Goal: Task Accomplishment & Management: Manage account settings

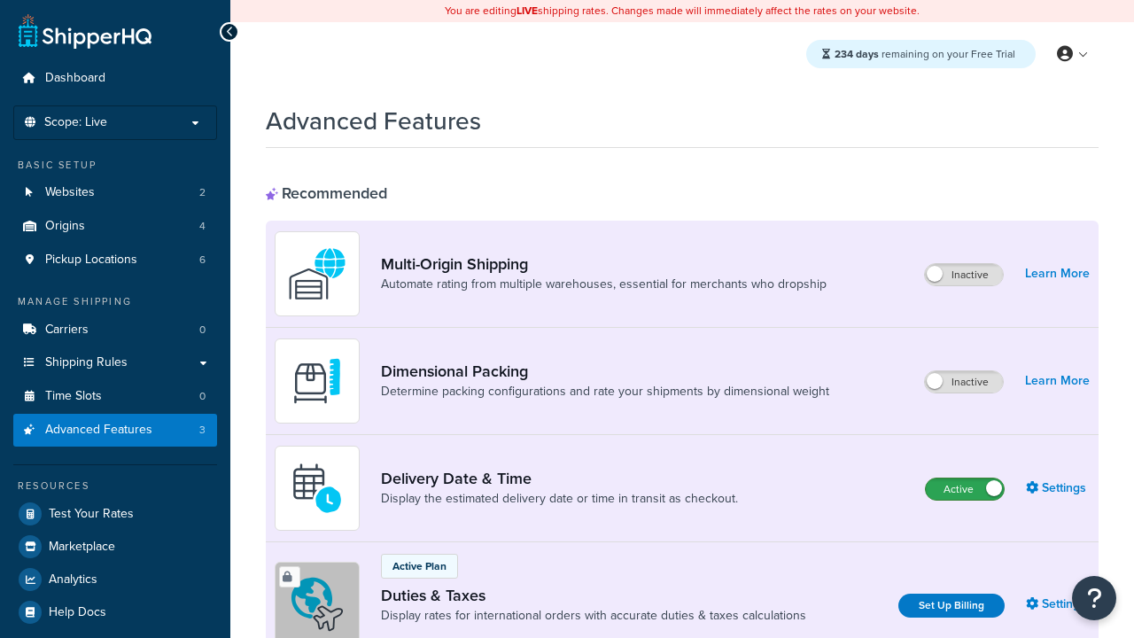
click at [965, 490] on label "Active" at bounding box center [965, 488] width 78 height 21
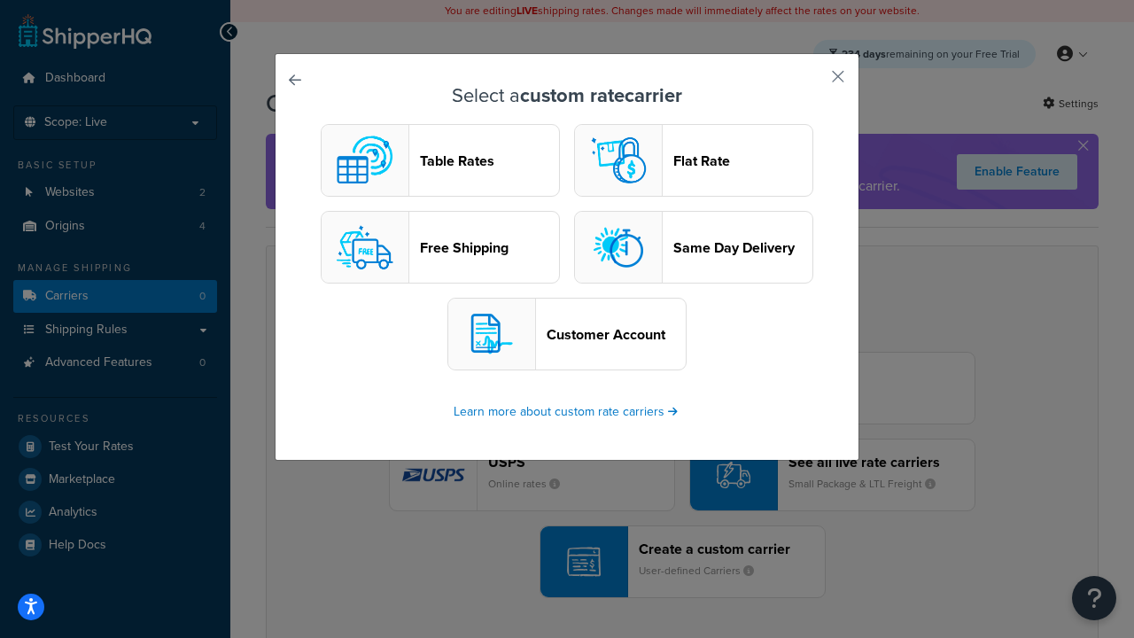
click at [440, 161] on header "Table Rates" at bounding box center [489, 160] width 139 height 17
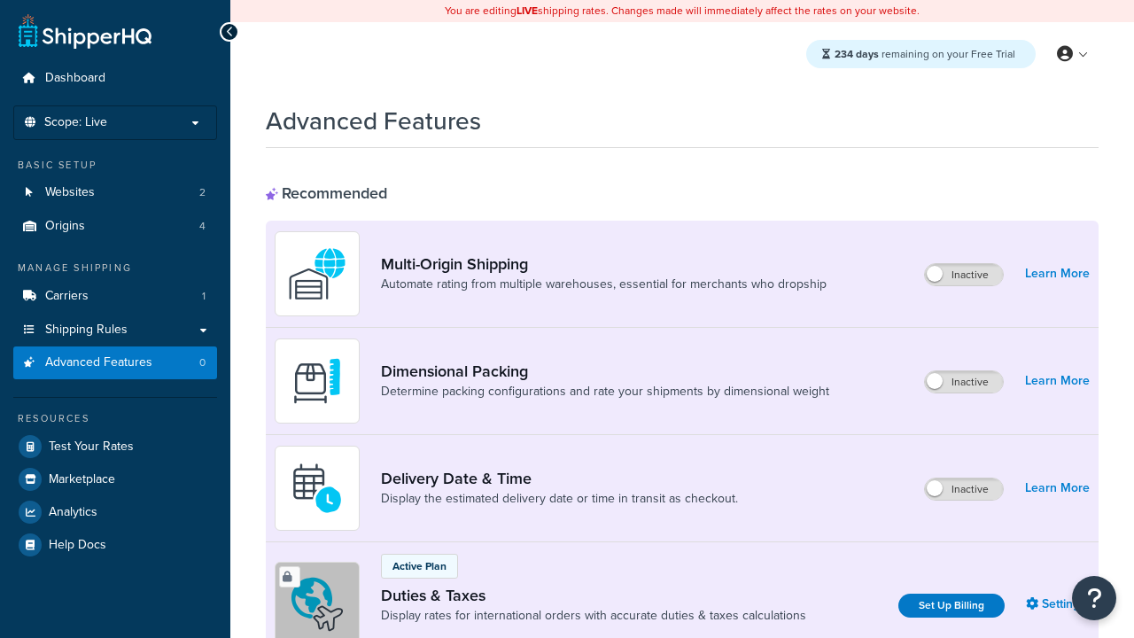
scroll to position [576, 0]
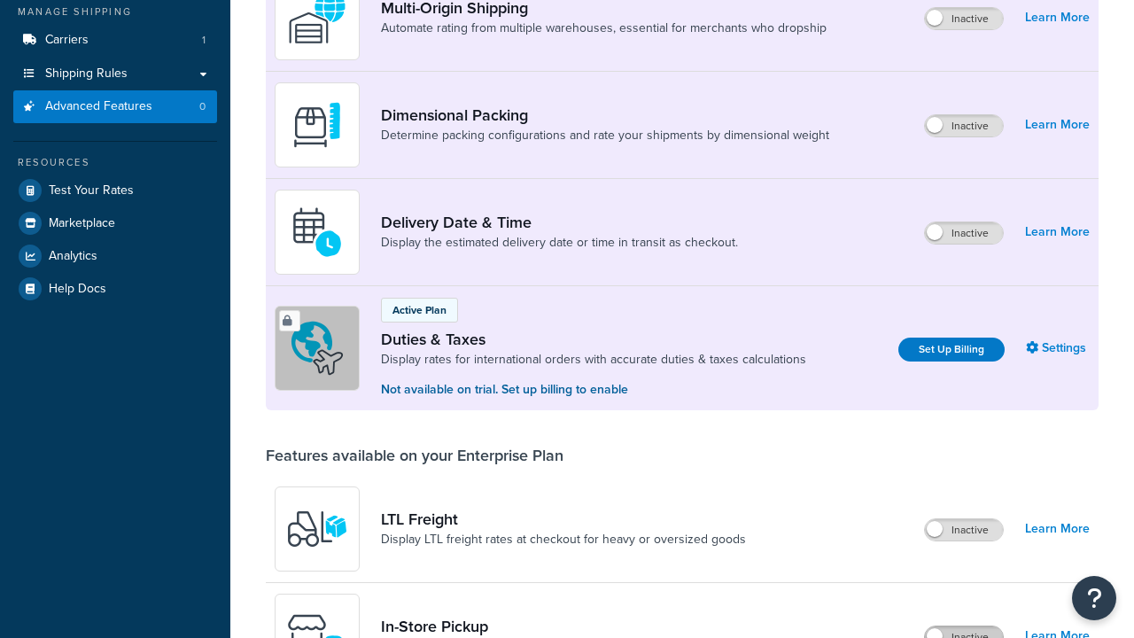
click at [965, 626] on label "Inactive" at bounding box center [964, 636] width 78 height 21
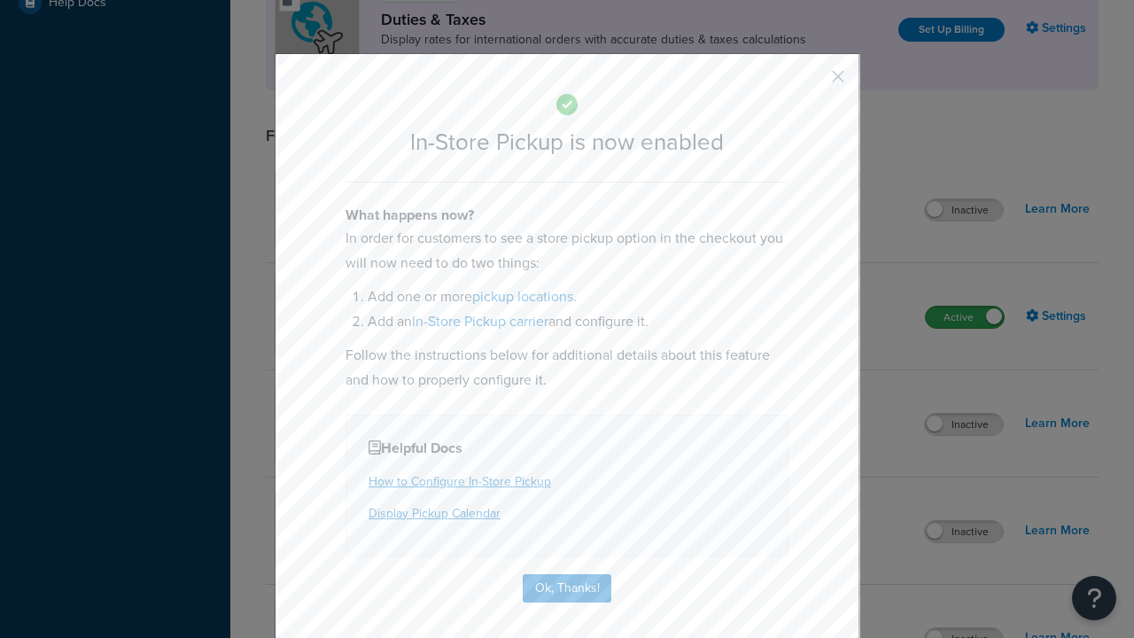
scroll to position [0, 0]
click at [811, 82] on button "button" at bounding box center [812, 83] width 4 height 4
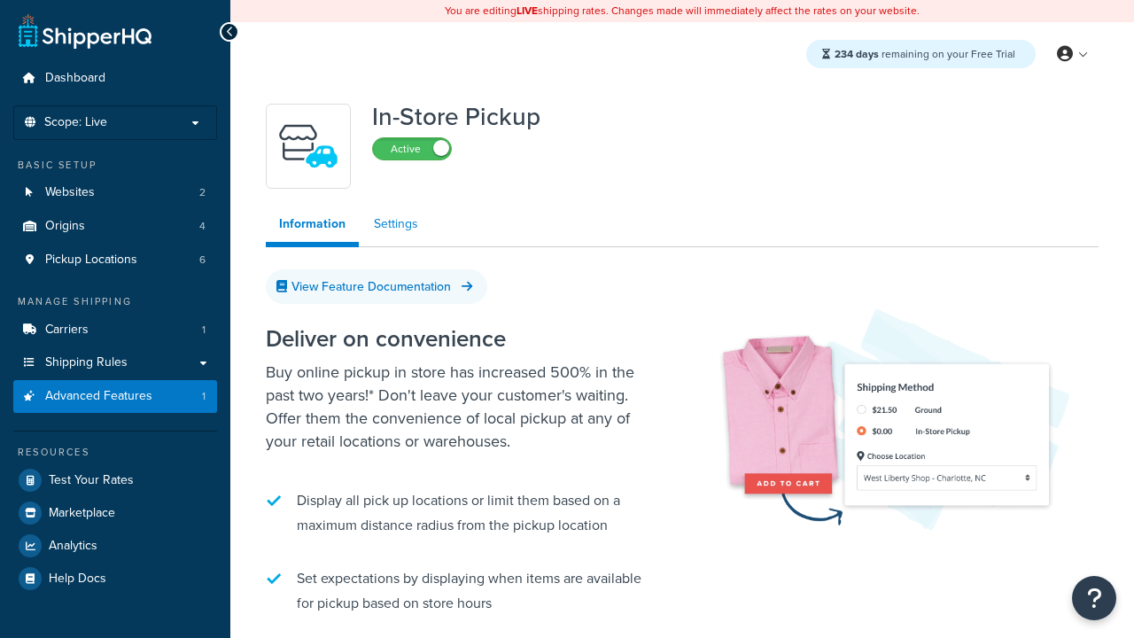
click at [394, 225] on link "Settings" at bounding box center [395, 223] width 71 height 35
select select "inline"
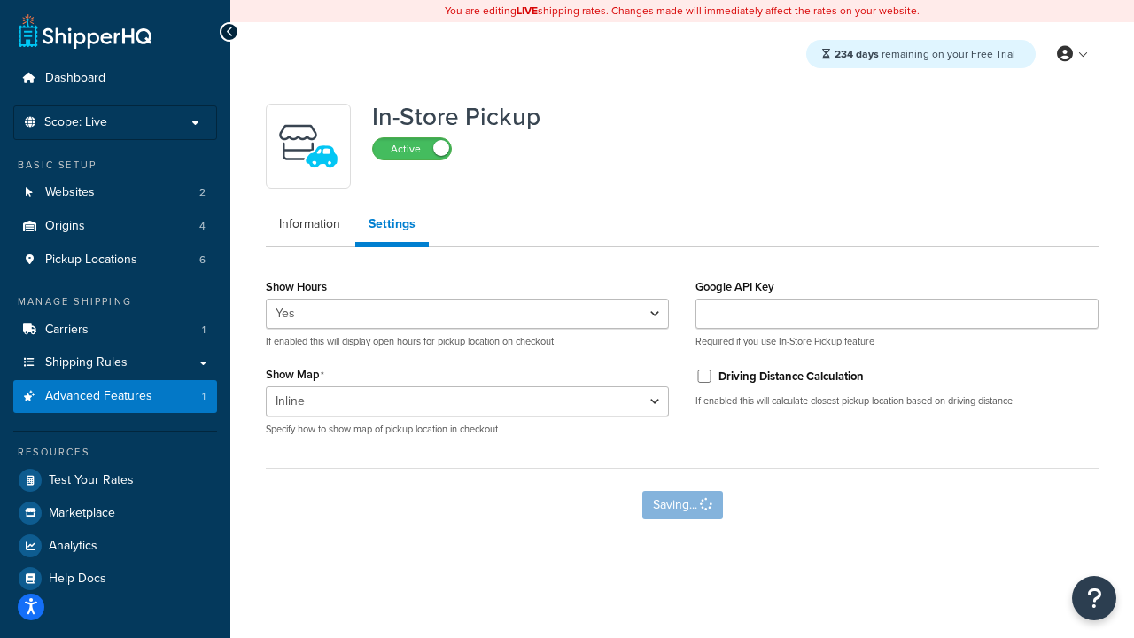
select select "inline"
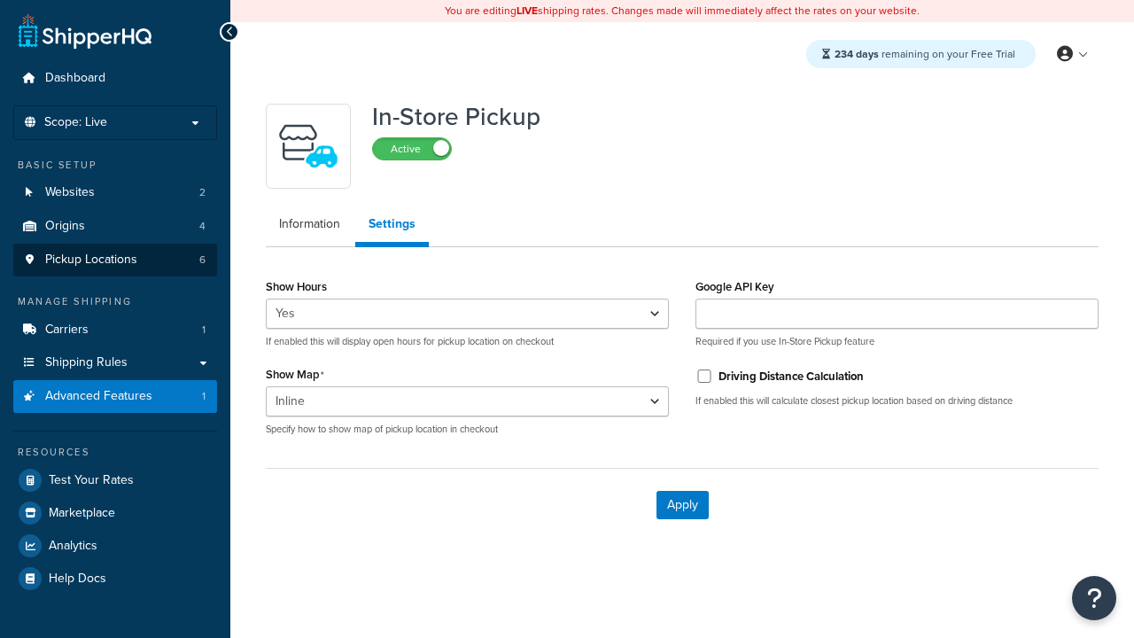
click at [90, 260] on span "Pickup Locations" at bounding box center [91, 259] width 92 height 15
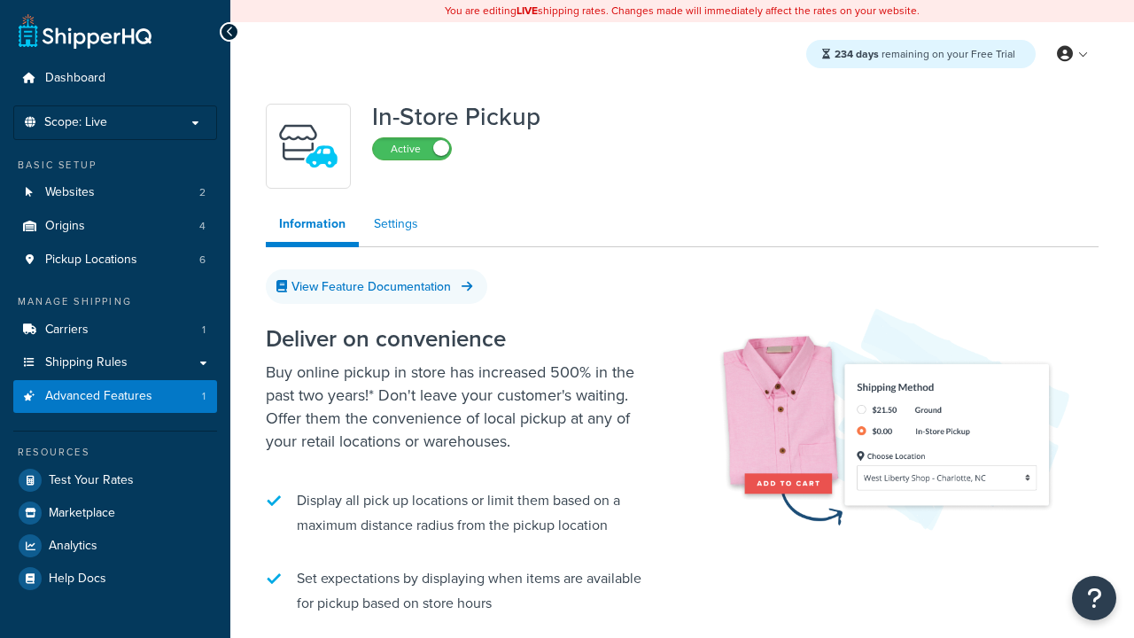
click at [394, 225] on link "Settings" at bounding box center [395, 223] width 71 height 35
select select "inline"
